Goal: Ask a question: Seek information or help from site administrators or community

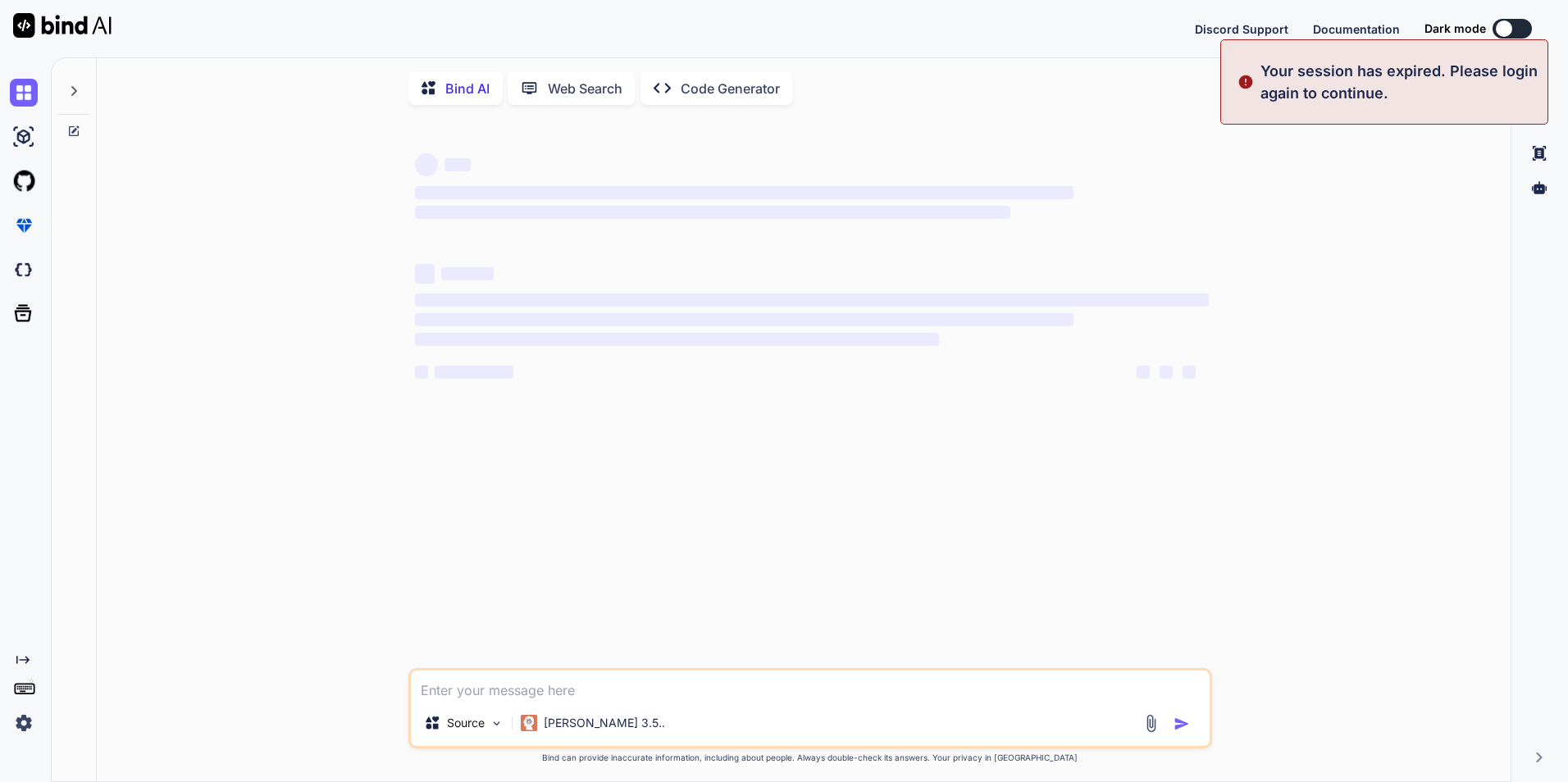
type textarea "x"
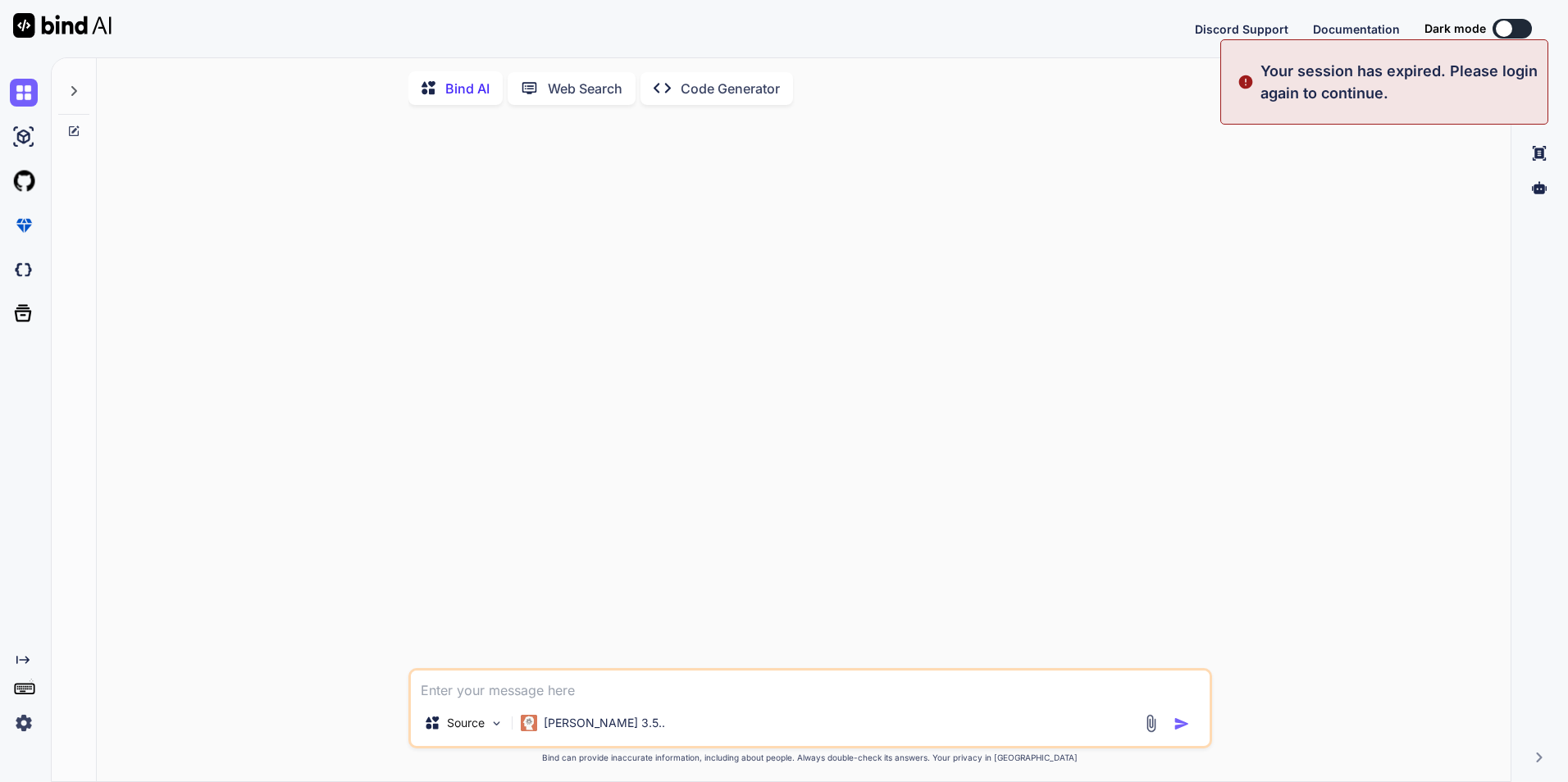
type textarea "What is the estimated monthly loan payment for a nissan cube which includes est…"
type textarea "x"
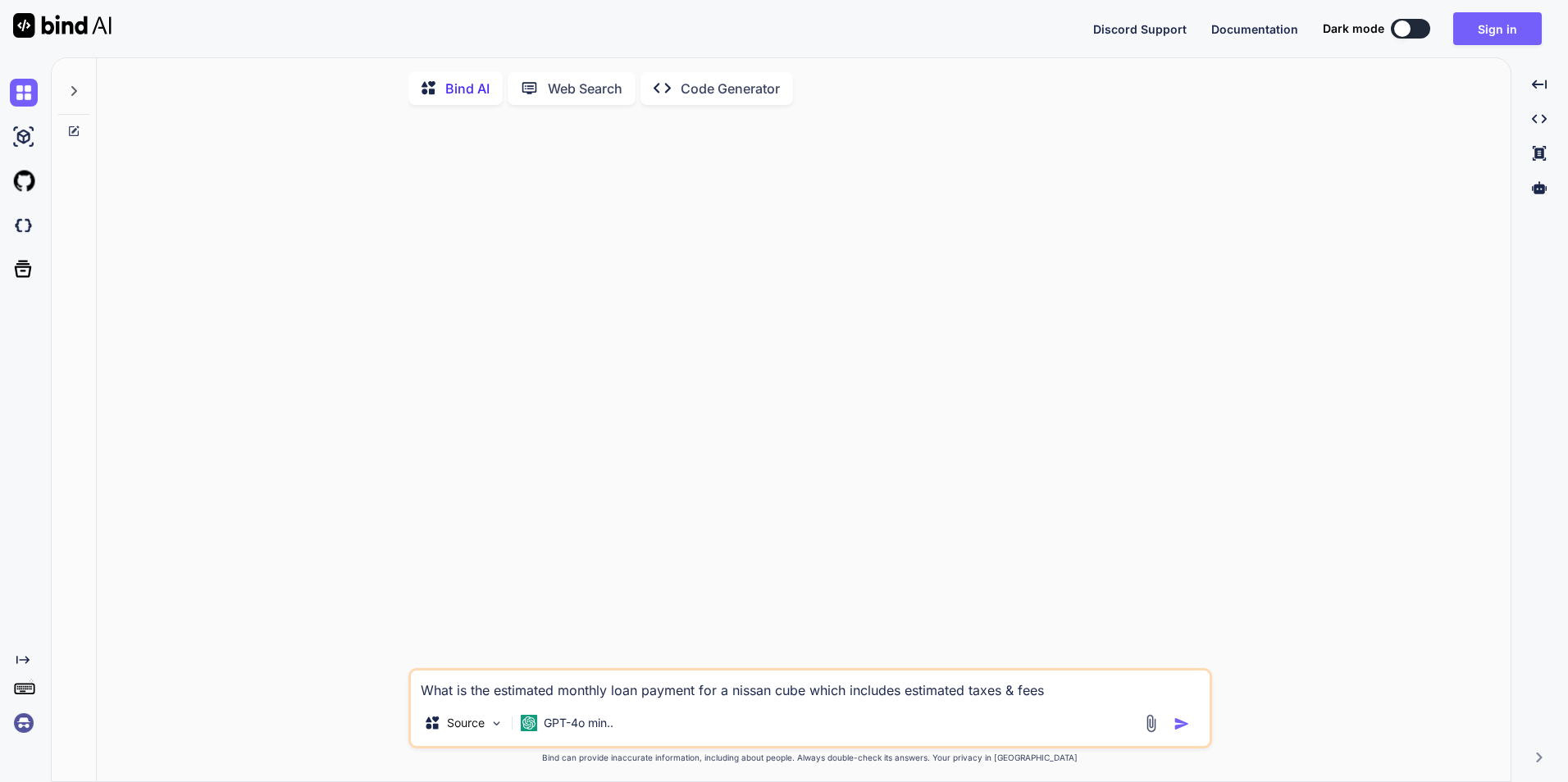
type textarea "What is the estimated monthly loan payment for a nissan cube which includes est…"
click at [1170, 725] on div at bounding box center [1170, 724] width 55 height 19
click at [1189, 725] on img "button" at bounding box center [1182, 725] width 16 height 16
type textarea "x"
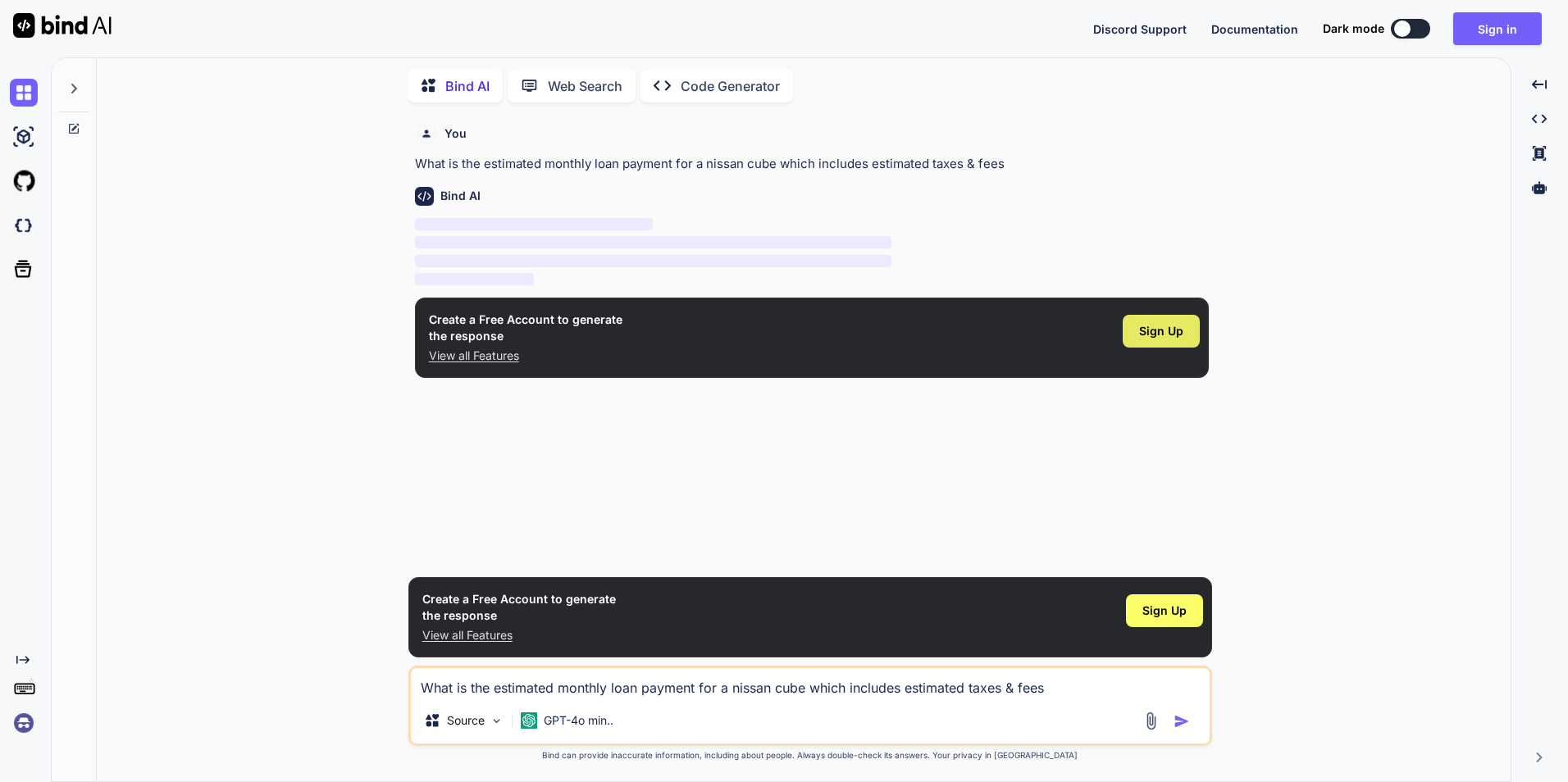
click at [1174, 332] on span "Sign Up" at bounding box center [1161, 332] width 45 height 16
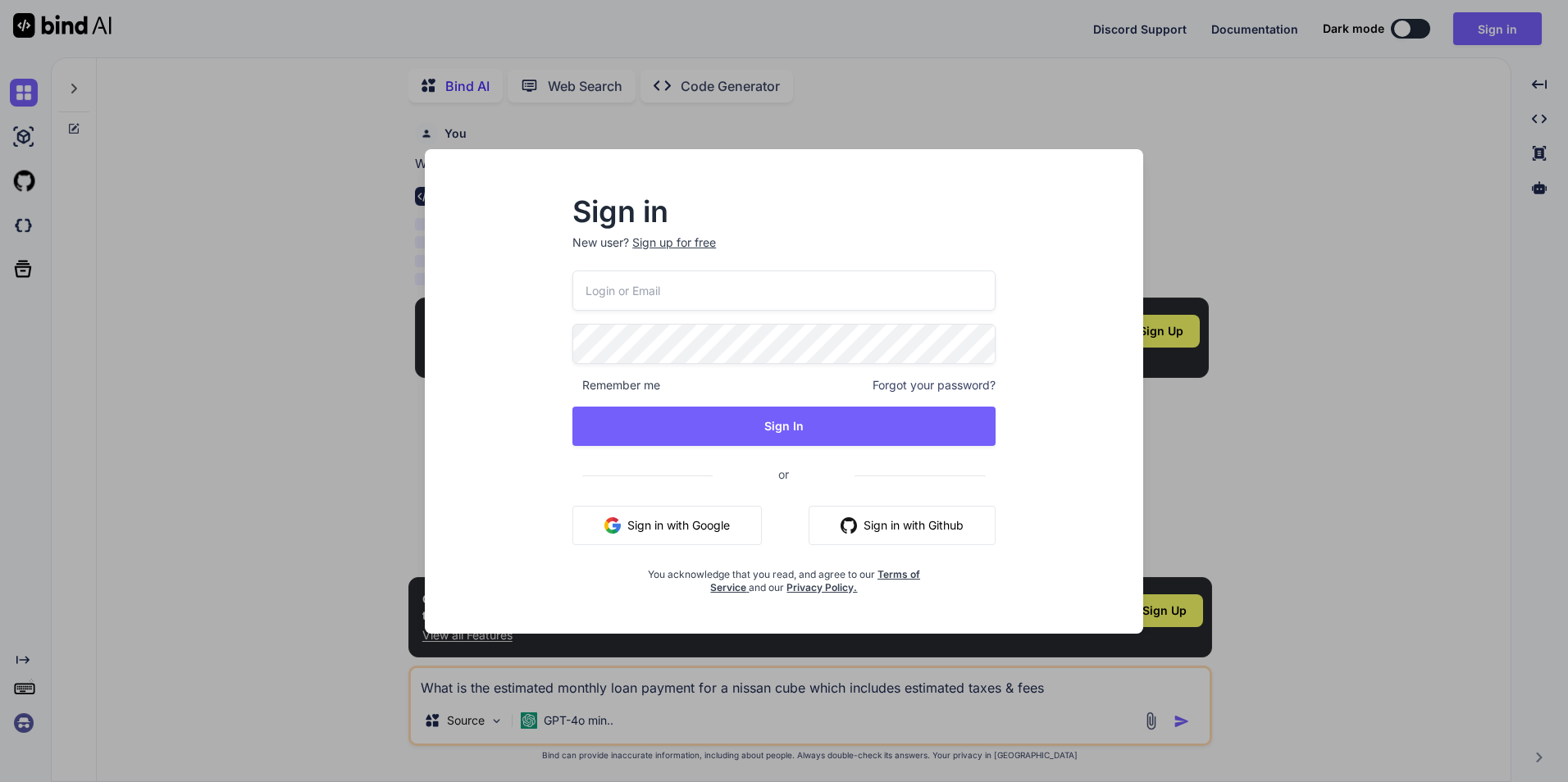
click at [642, 509] on button "Sign in with Google" at bounding box center [667, 525] width 190 height 39
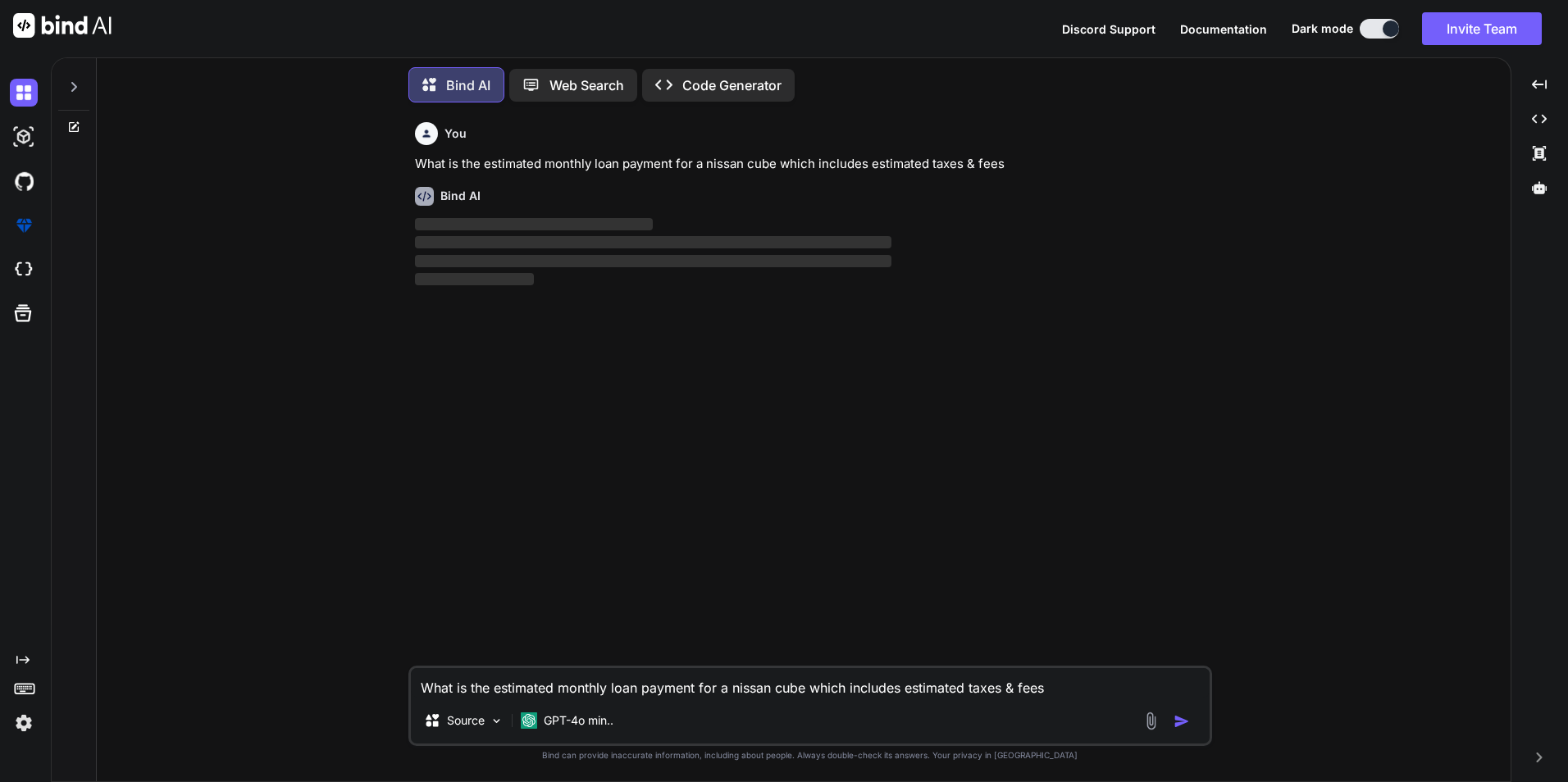
scroll to position [8, 0]
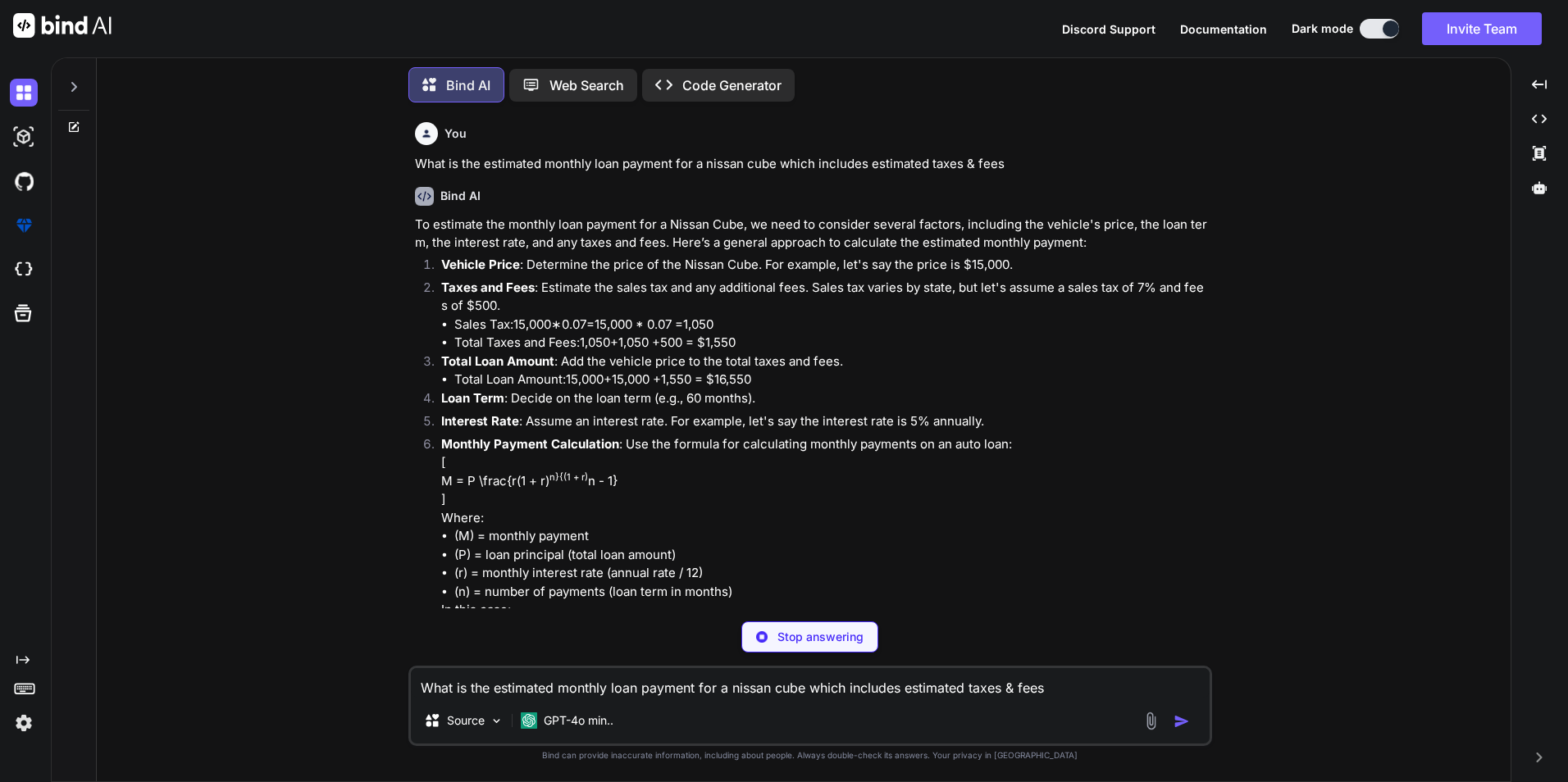
click at [553, 262] on p "Vehicle Price : Determine the price of the Nissan Cube. For example, let's say …" at bounding box center [825, 265] width 768 height 19
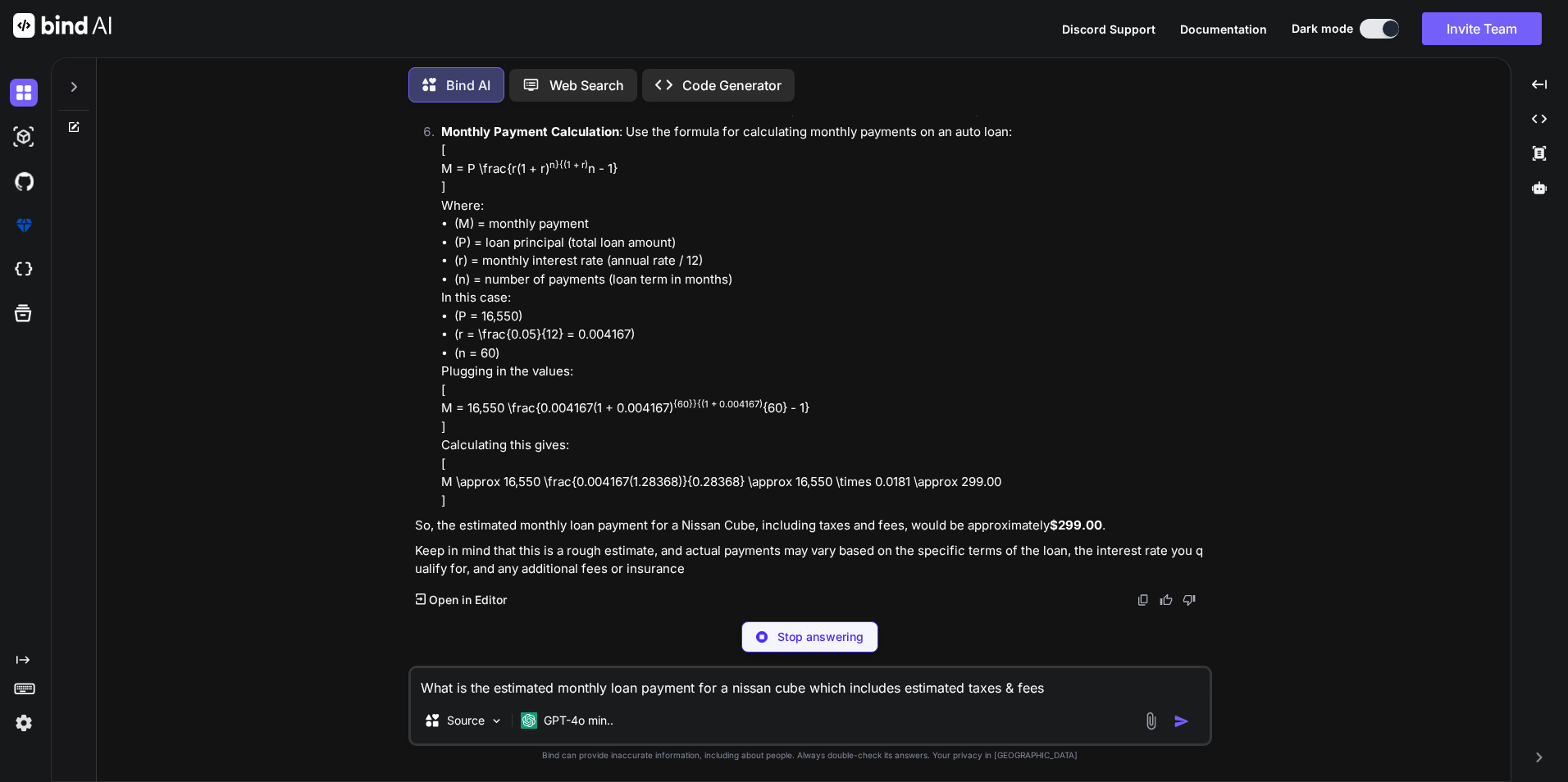
scroll to position [255, 0]
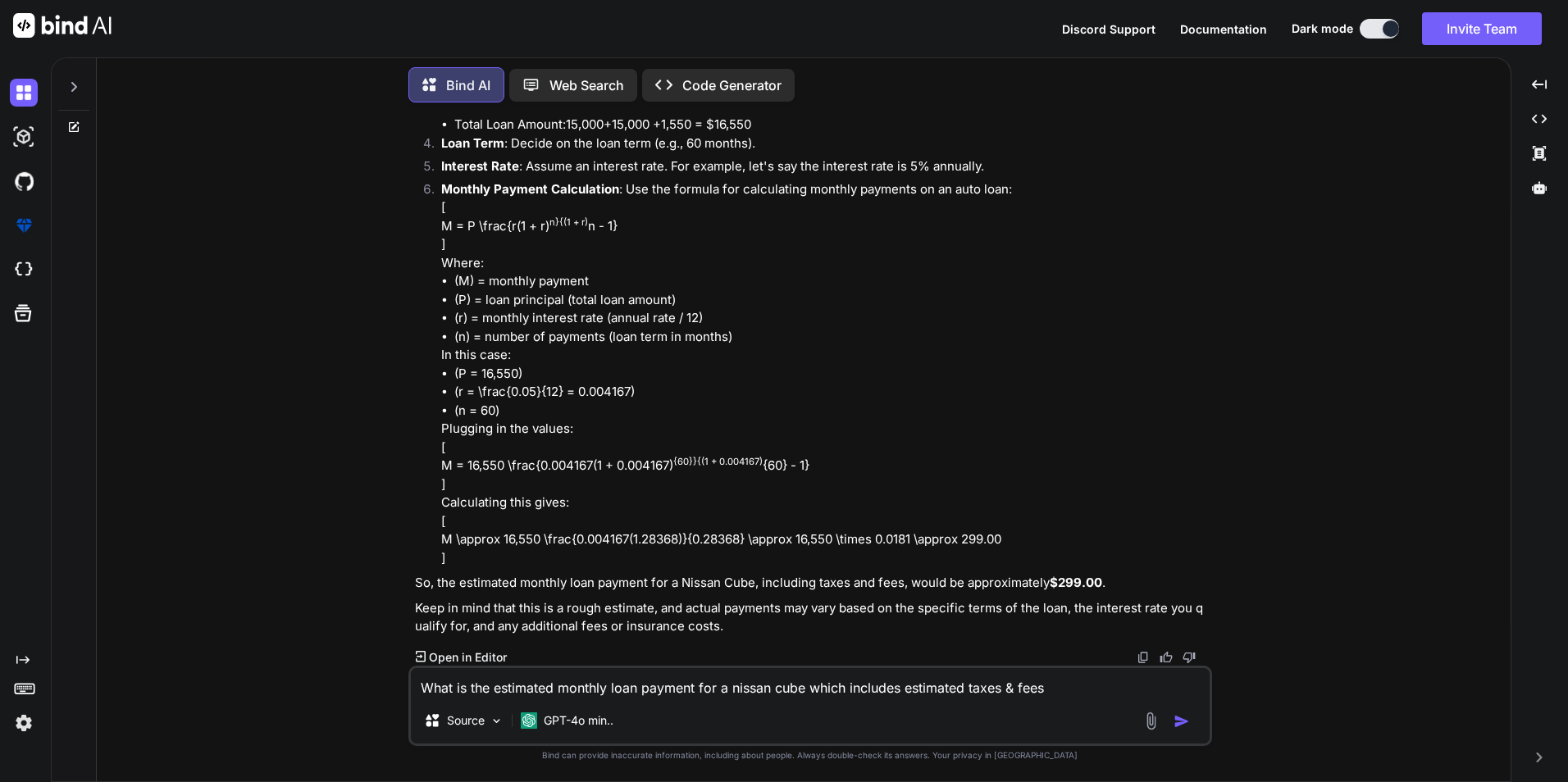
click at [529, 695] on textarea "What is the estimated monthly loan payment for a nissan cube which includes est…" at bounding box center [810, 683] width 799 height 29
paste textarea "What is the estimated monthly loan payment for a nissan cube which includes est…"
click at [736, 687] on textarea "What is the estimated monthly loan payment for a nissan cube which includes est…" at bounding box center [810, 683] width 799 height 29
drag, startPoint x: 732, startPoint y: 689, endPoint x: 804, endPoint y: 687, distance: 72.0
click at [804, 687] on textarea "What is the estimated monthly loan payment for a nissan cube which includes est…" at bounding box center [810, 683] width 799 height 29
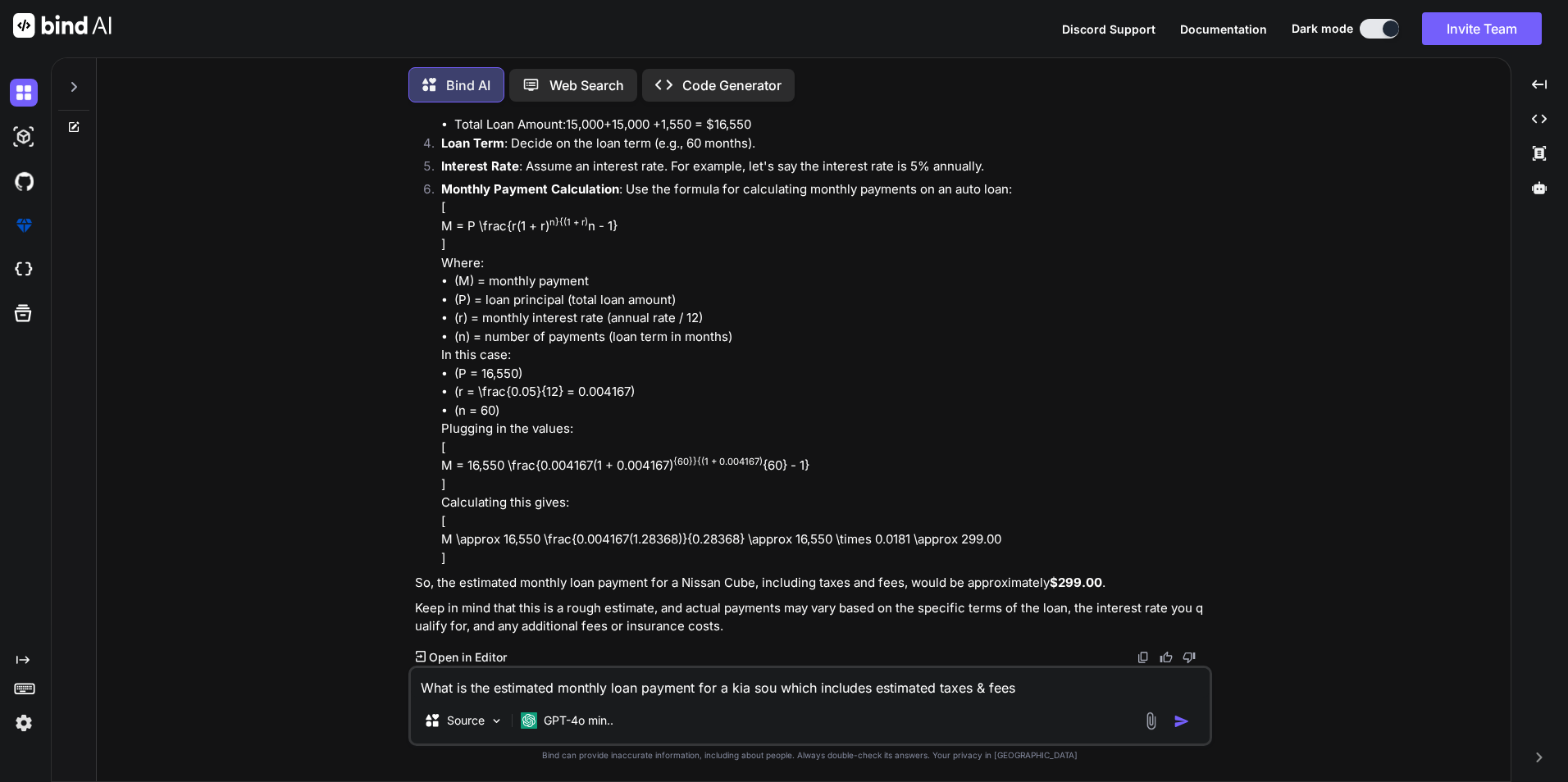
type textarea "What is the estimated monthly loan payment for a kia soul which includes estima…"
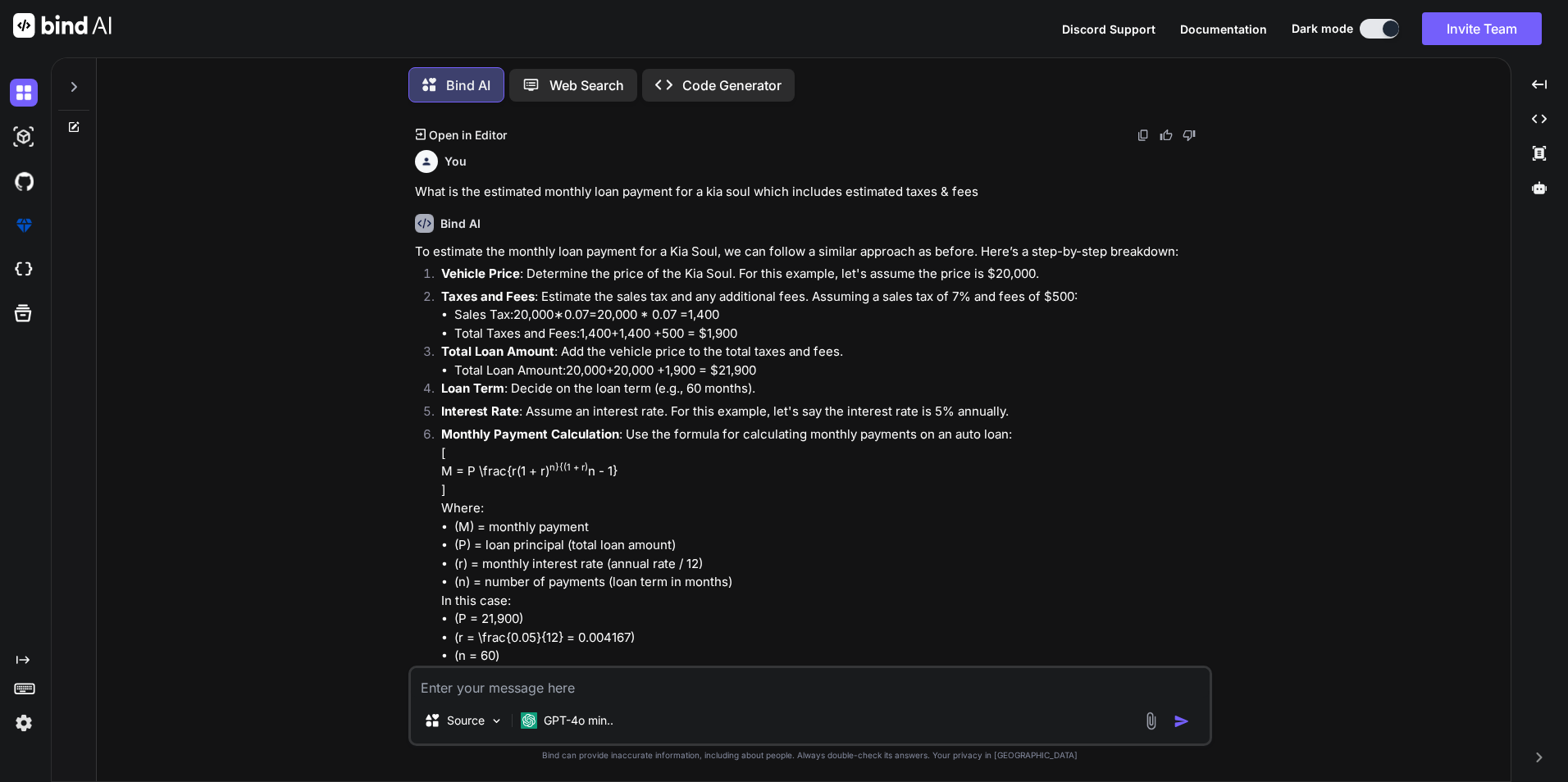
scroll to position [1023, 0]
